Goal: Register for event/course

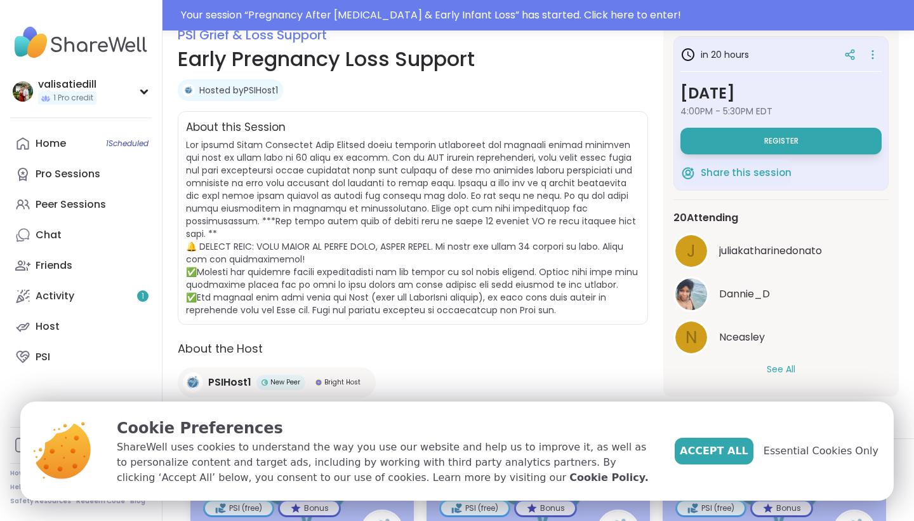
scroll to position [188, 0]
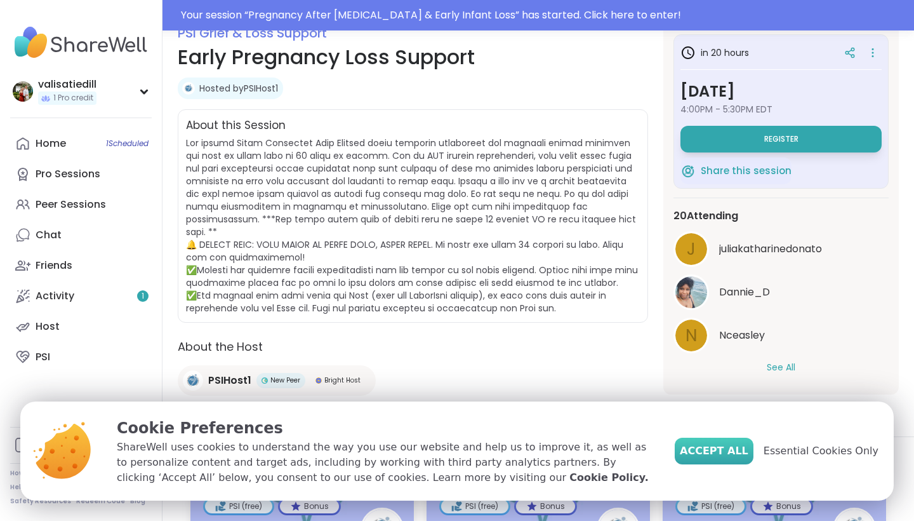
click at [717, 449] on span "Accept All" at bounding box center [714, 450] width 69 height 15
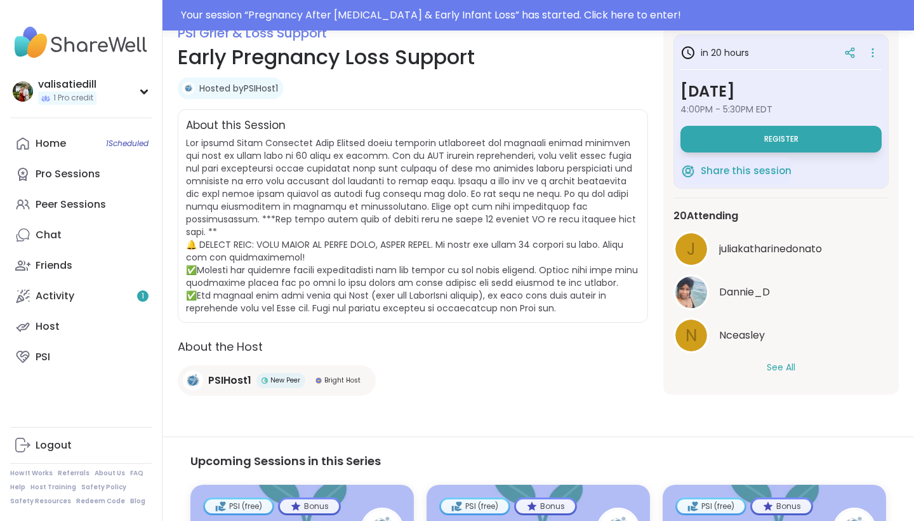
click at [787, 371] on button "See All" at bounding box center [781, 367] width 29 height 13
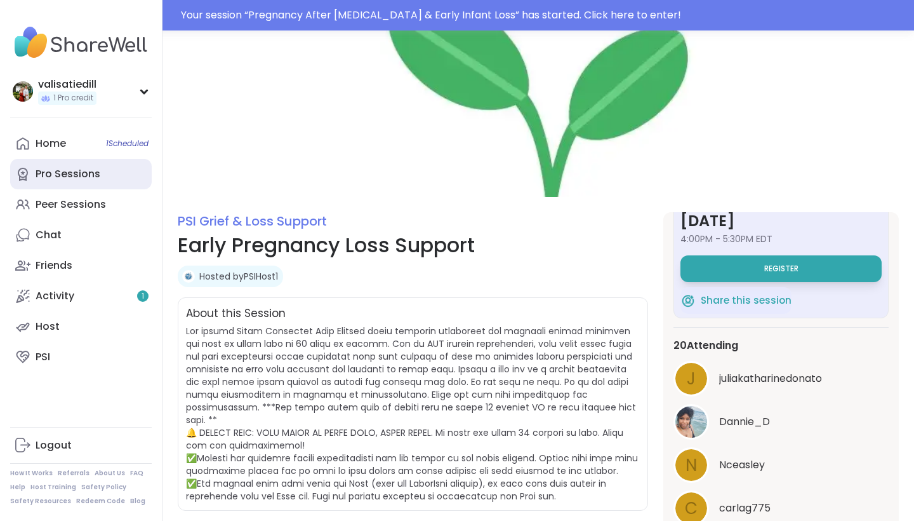
scroll to position [0, 0]
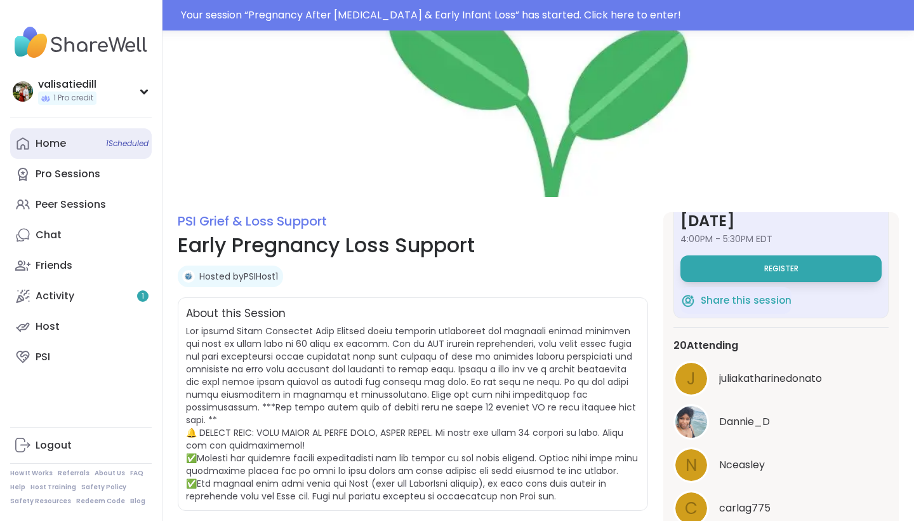
click at [48, 150] on link "Home 1 Scheduled" at bounding box center [81, 143] width 142 height 30
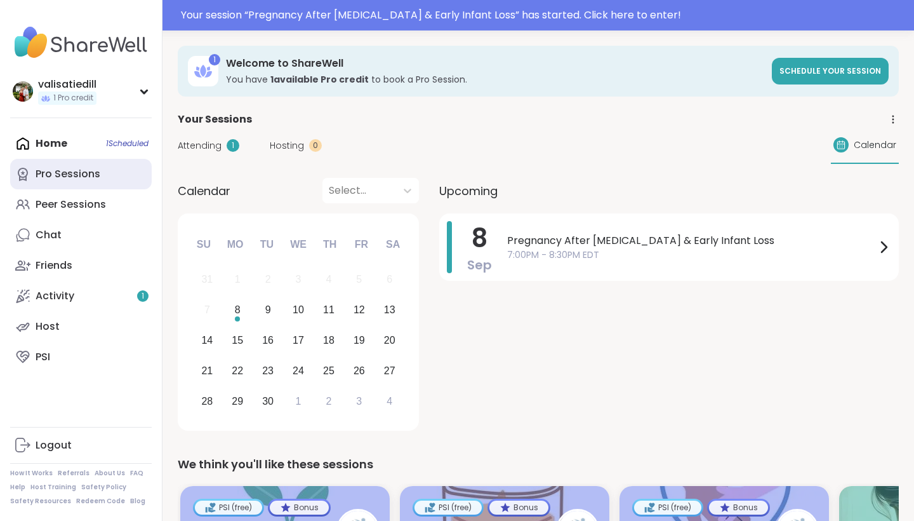
click at [53, 178] on div "Pro Sessions" at bounding box center [68, 174] width 65 height 14
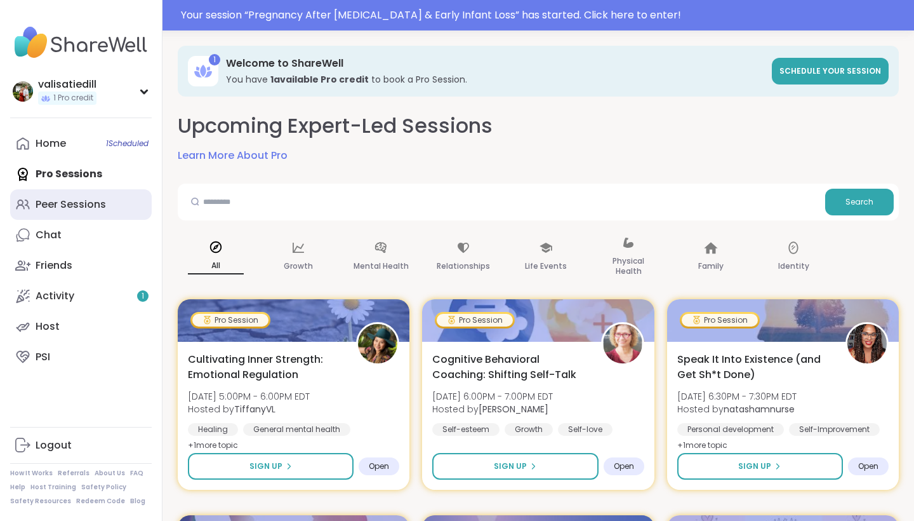
click at [79, 204] on div "Peer Sessions" at bounding box center [71, 204] width 70 height 14
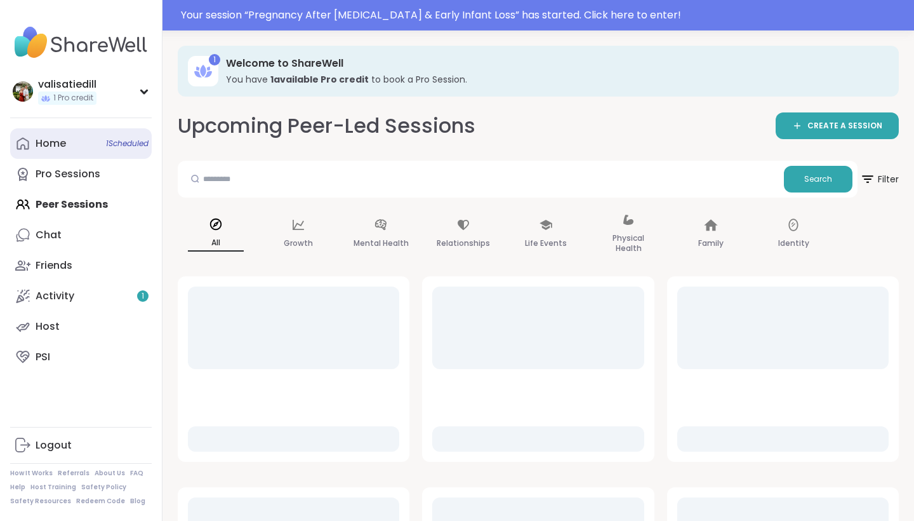
click at [52, 151] on link "Home 1 Scheduled" at bounding box center [81, 143] width 142 height 30
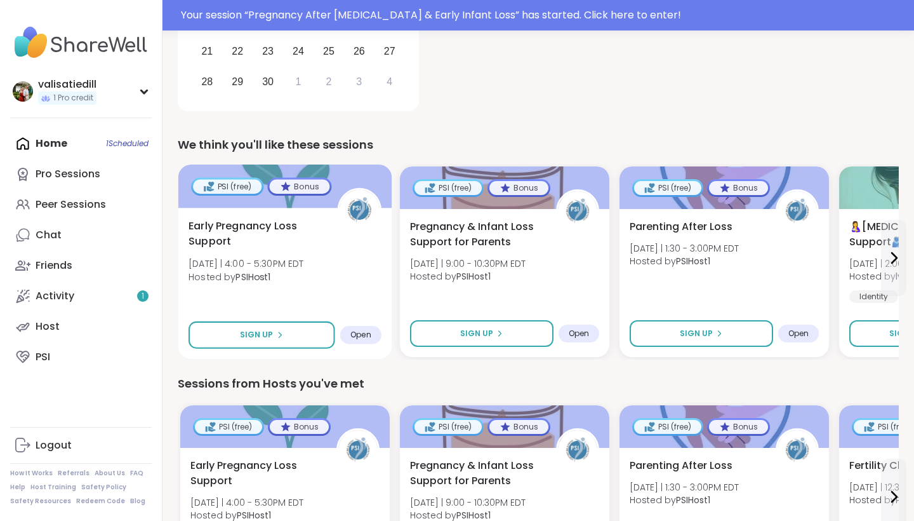
scroll to position [320, 0]
click at [896, 265] on button at bounding box center [893, 257] width 25 height 76
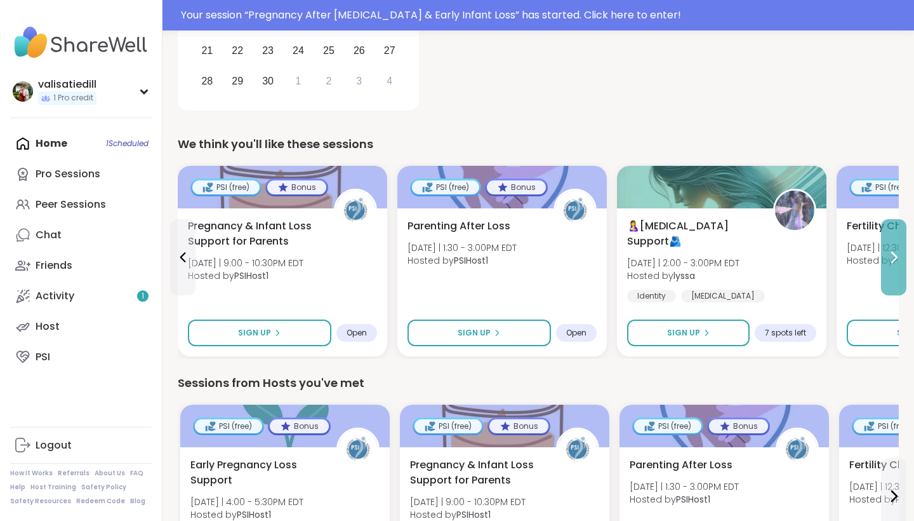
click at [896, 265] on button at bounding box center [893, 257] width 25 height 76
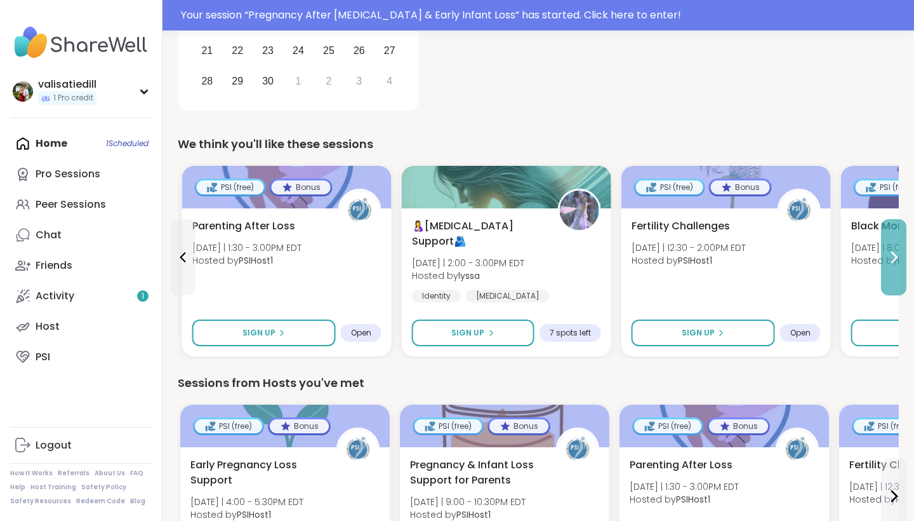
click at [896, 265] on button at bounding box center [893, 257] width 25 height 76
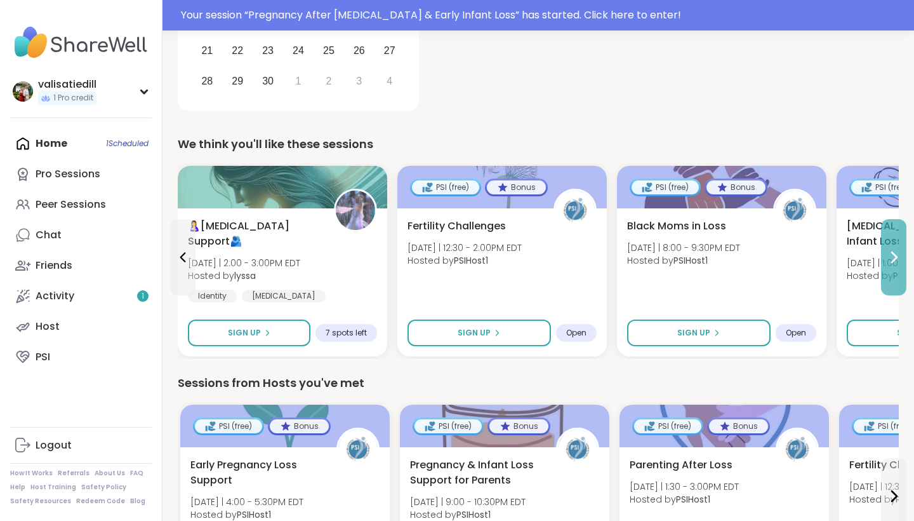
click at [896, 265] on button at bounding box center [893, 257] width 25 height 76
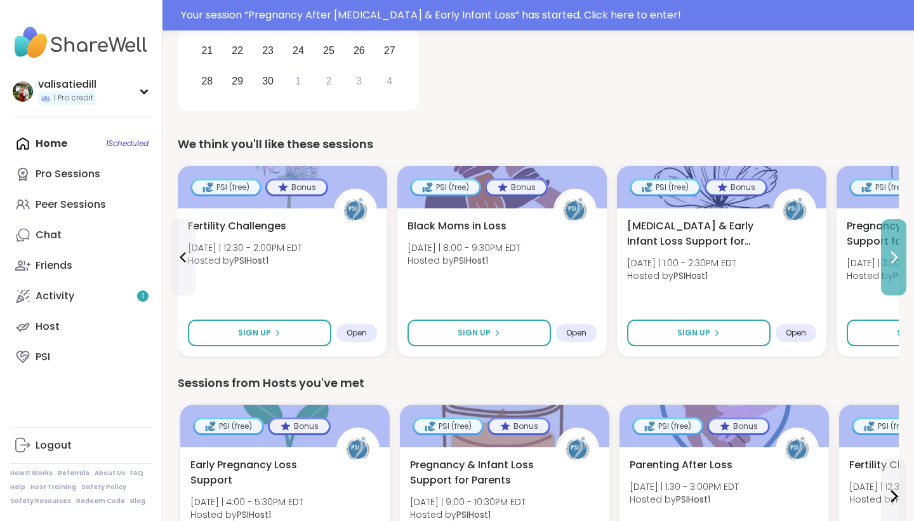
click at [899, 257] on icon at bounding box center [893, 256] width 15 height 15
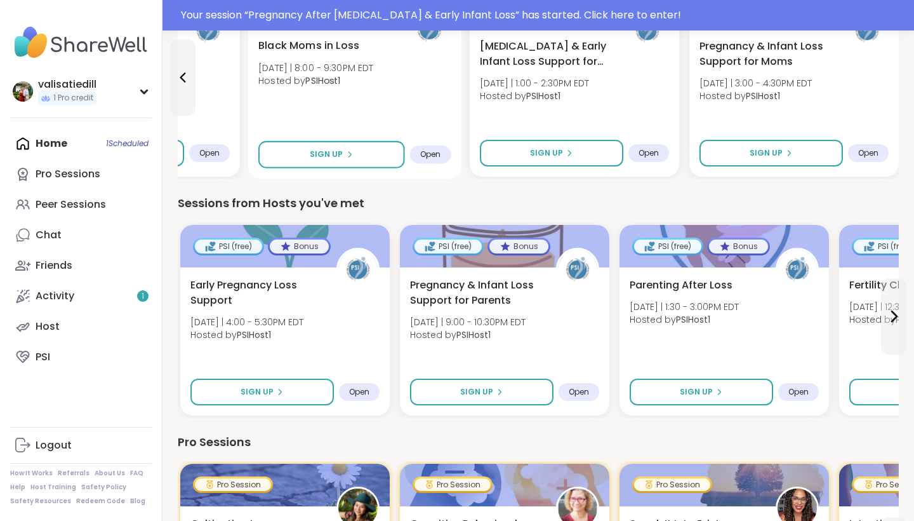
scroll to position [507, 0]
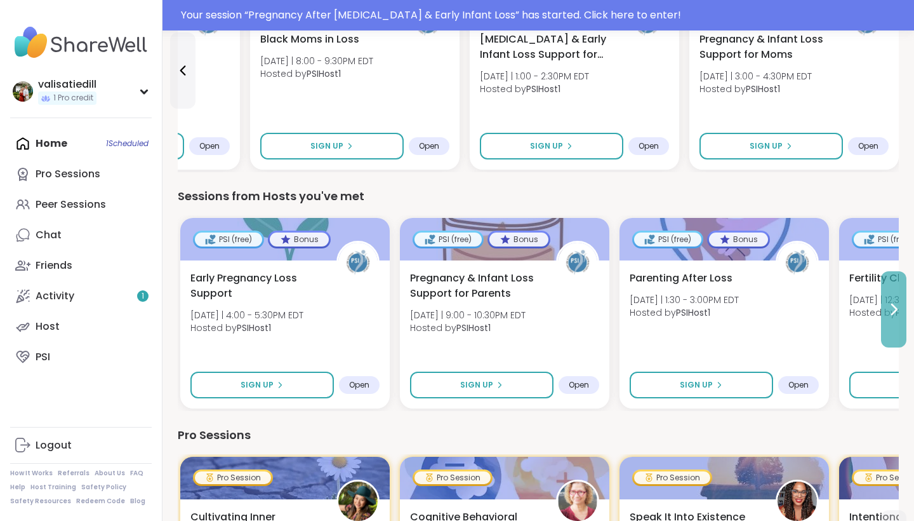
click at [895, 302] on icon at bounding box center [893, 309] width 15 height 15
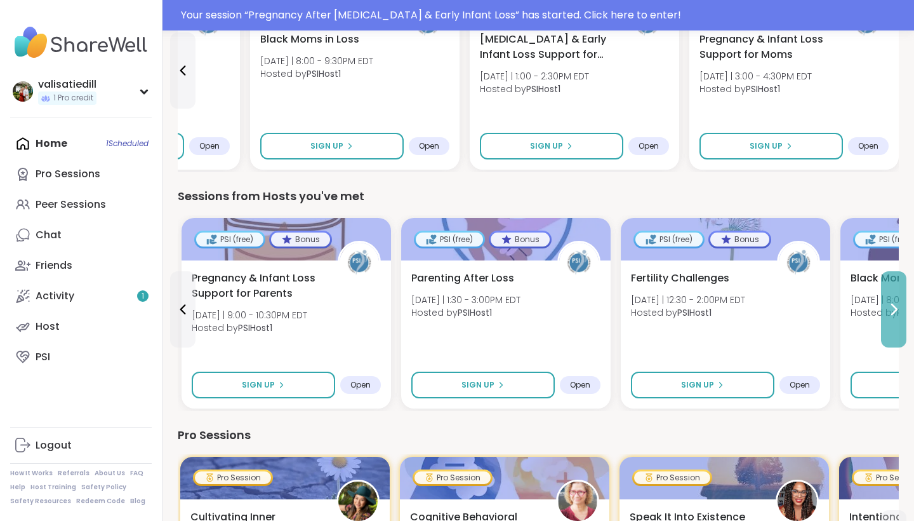
click at [895, 302] on icon at bounding box center [893, 309] width 15 height 15
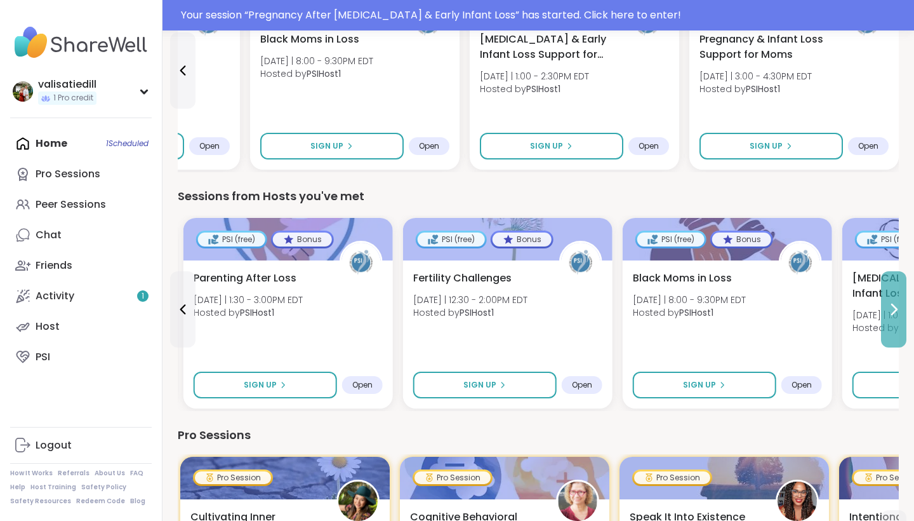
click at [895, 302] on icon at bounding box center [893, 309] width 15 height 15
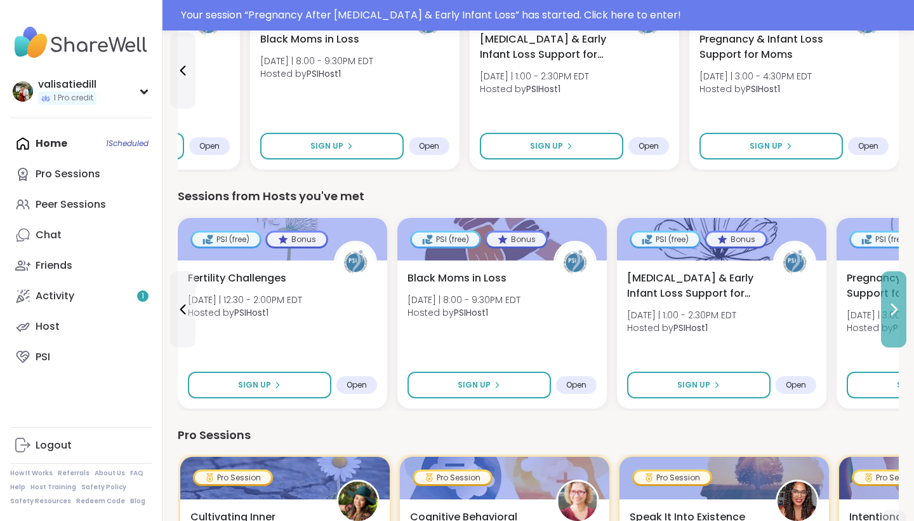
click at [895, 302] on icon at bounding box center [893, 309] width 15 height 15
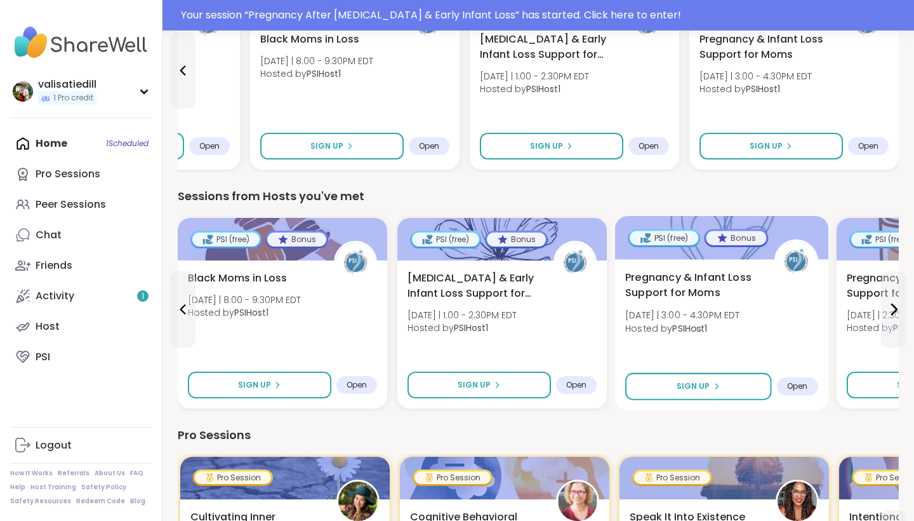
click at [707, 314] on span "[DATE] | 3:00 - 4:30PM EDT" at bounding box center [682, 315] width 115 height 13
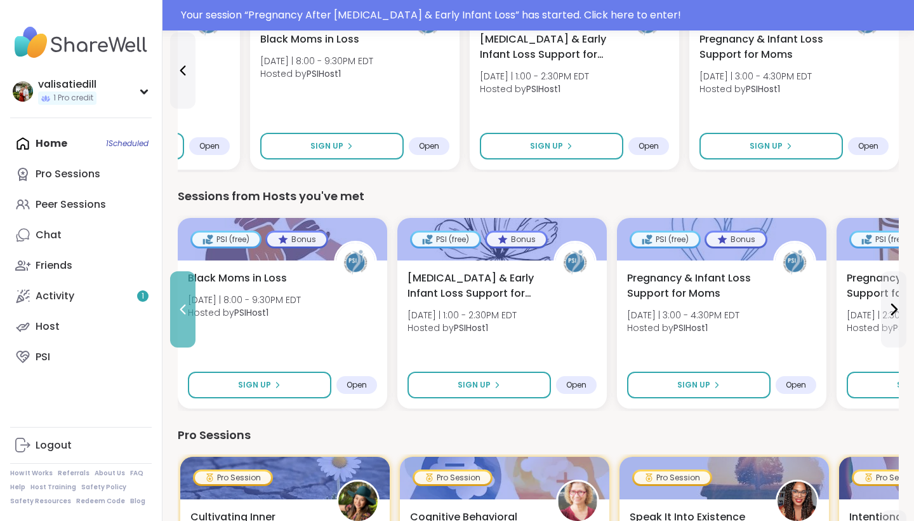
click at [185, 309] on icon at bounding box center [182, 309] width 15 height 15
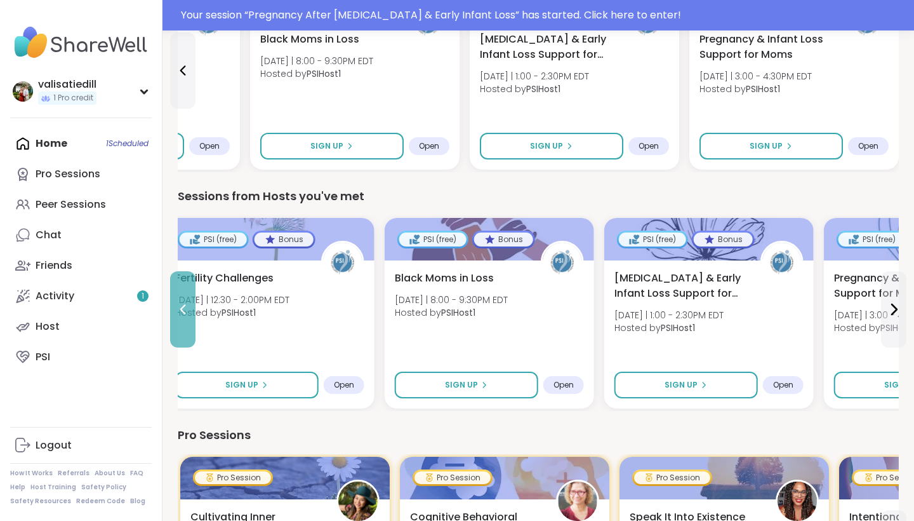
click at [185, 309] on icon at bounding box center [182, 309] width 15 height 15
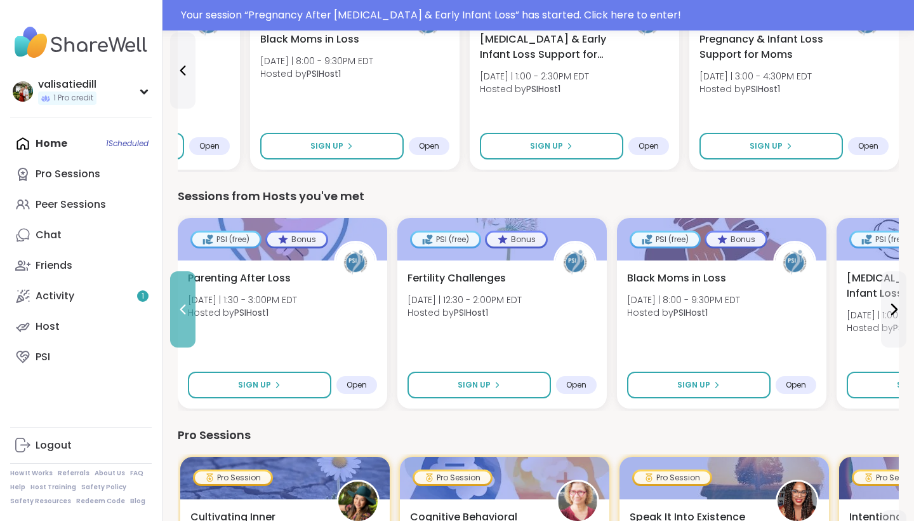
click at [185, 309] on icon at bounding box center [182, 309] width 15 height 15
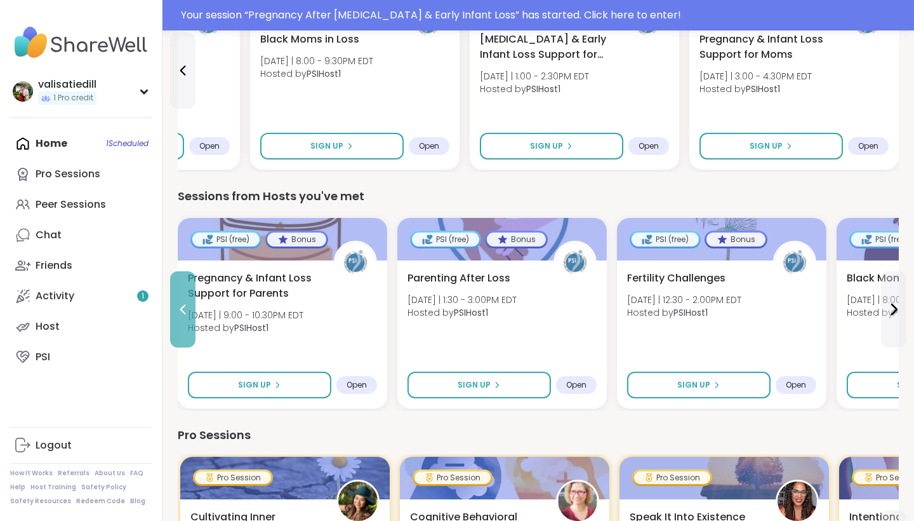
click at [185, 309] on icon at bounding box center [182, 309] width 15 height 15
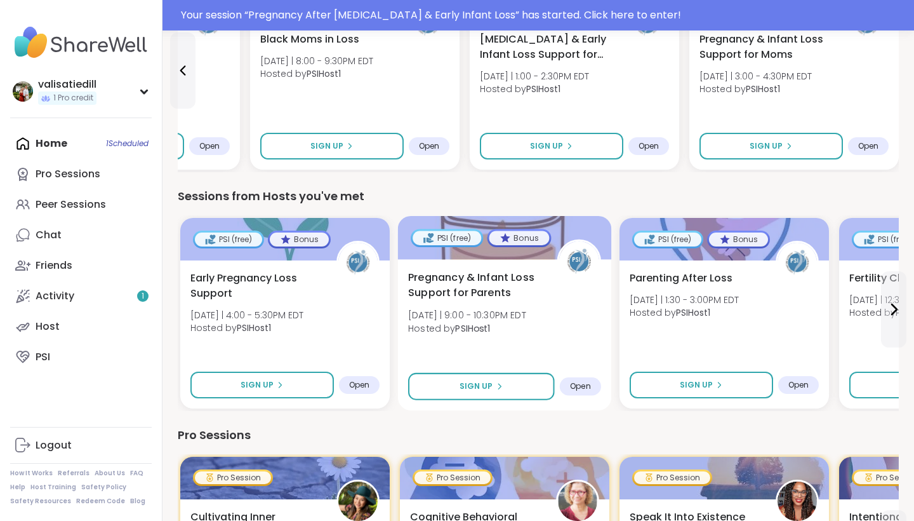
click at [489, 283] on span "Pregnancy & Infant Loss Support for Parents" at bounding box center [475, 285] width 135 height 31
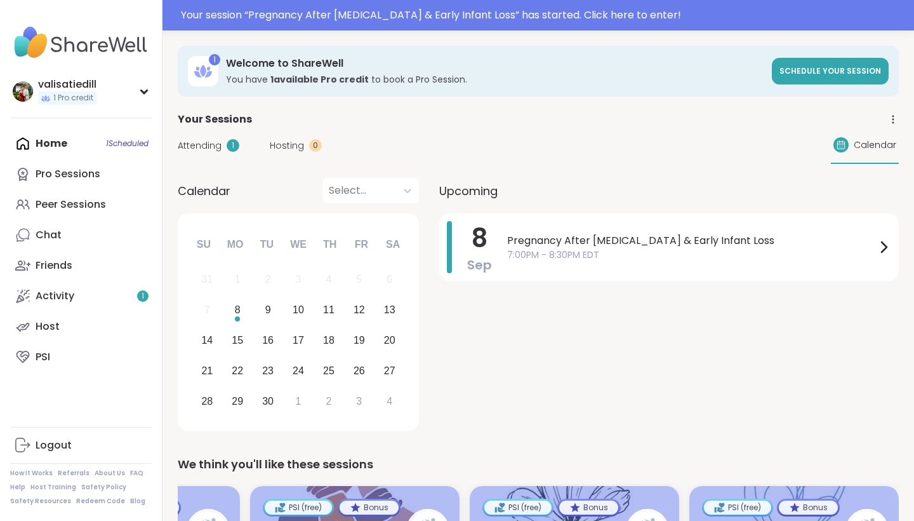
scroll to position [0, 0]
click at [197, 145] on span "Attending" at bounding box center [200, 145] width 44 height 13
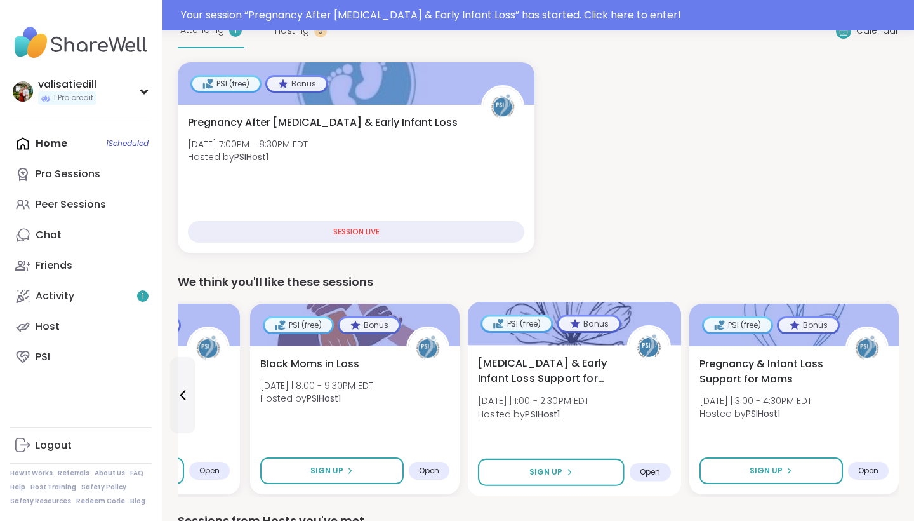
scroll to position [129, 0]
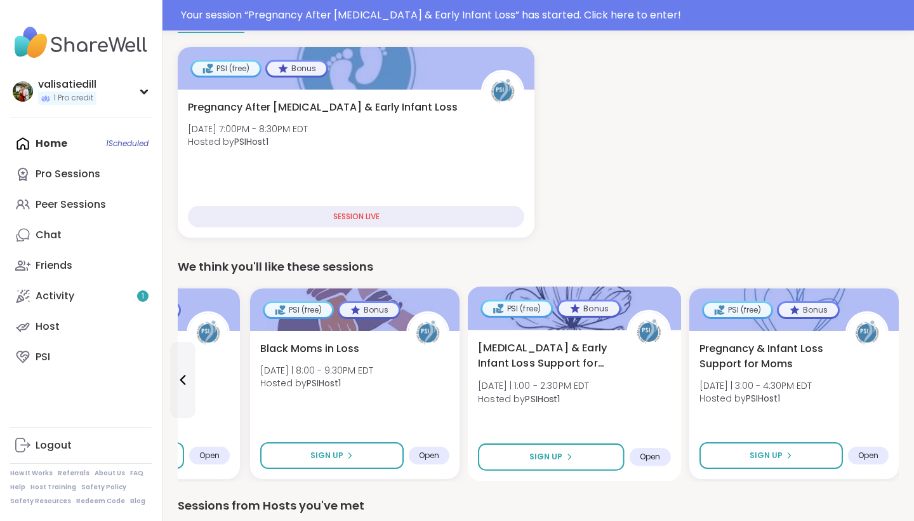
click at [578, 364] on span "[MEDICAL_DATA] & Early Infant Loss Support for Parents" at bounding box center [545, 355] width 135 height 31
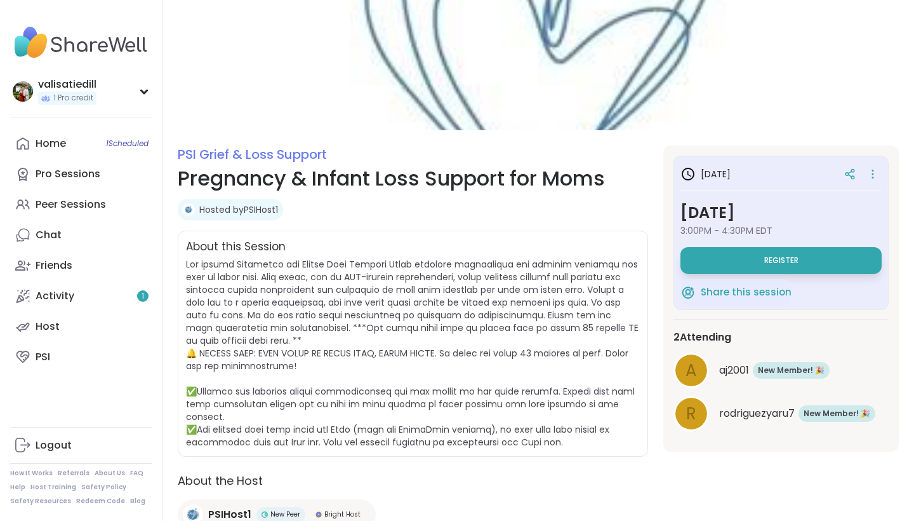
scroll to position [30, 0]
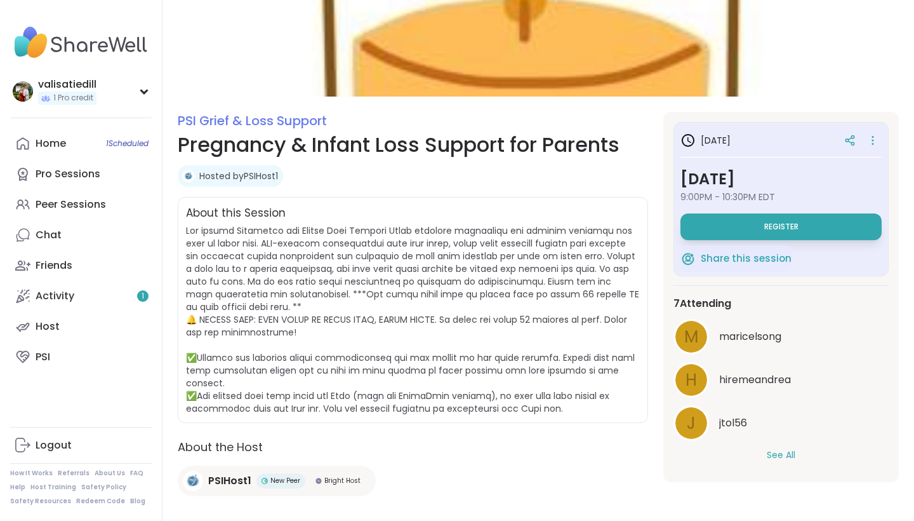
scroll to position [72, 0]
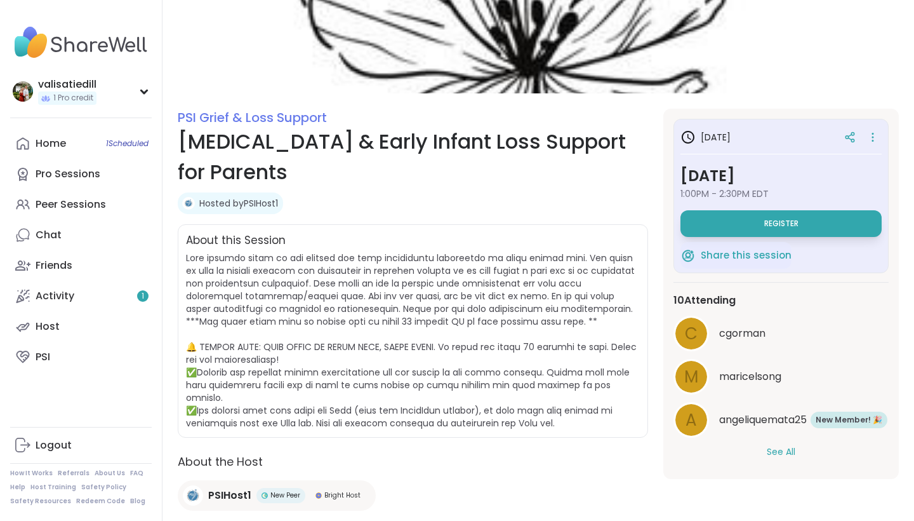
scroll to position [105, 0]
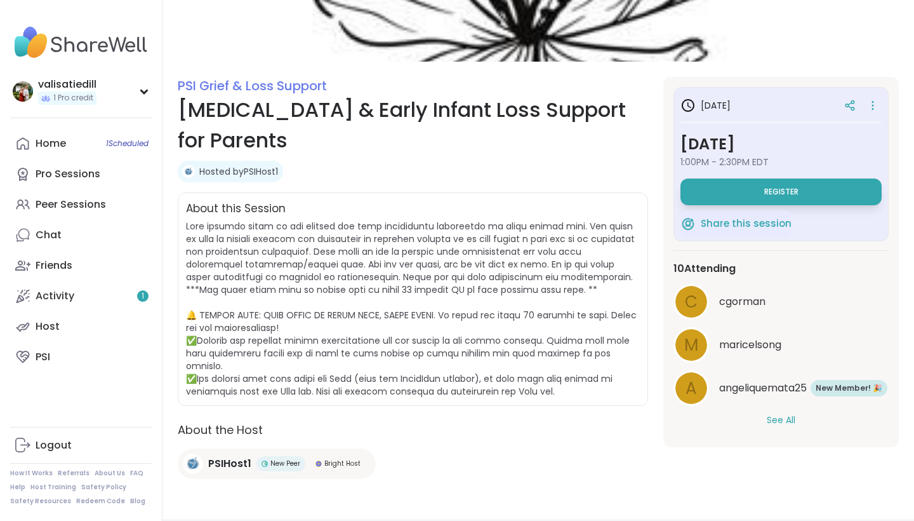
click at [783, 420] on button "See All" at bounding box center [781, 419] width 29 height 13
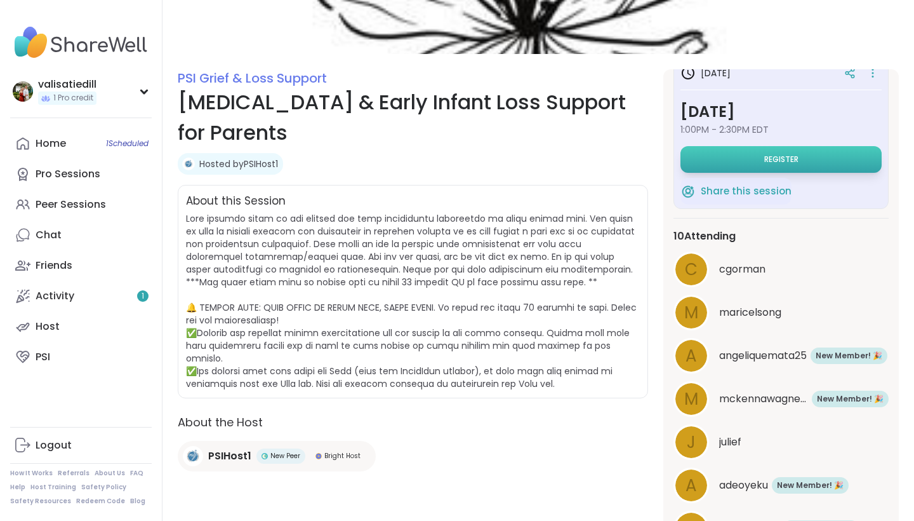
scroll to position [21, 0]
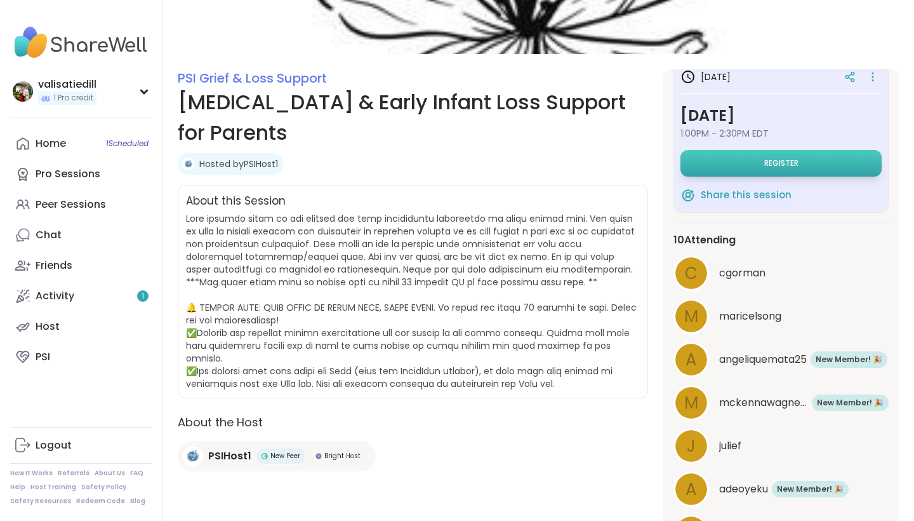
click at [775, 156] on button "Register" at bounding box center [781, 163] width 201 height 27
